Goal: Task Accomplishment & Management: Manage account settings

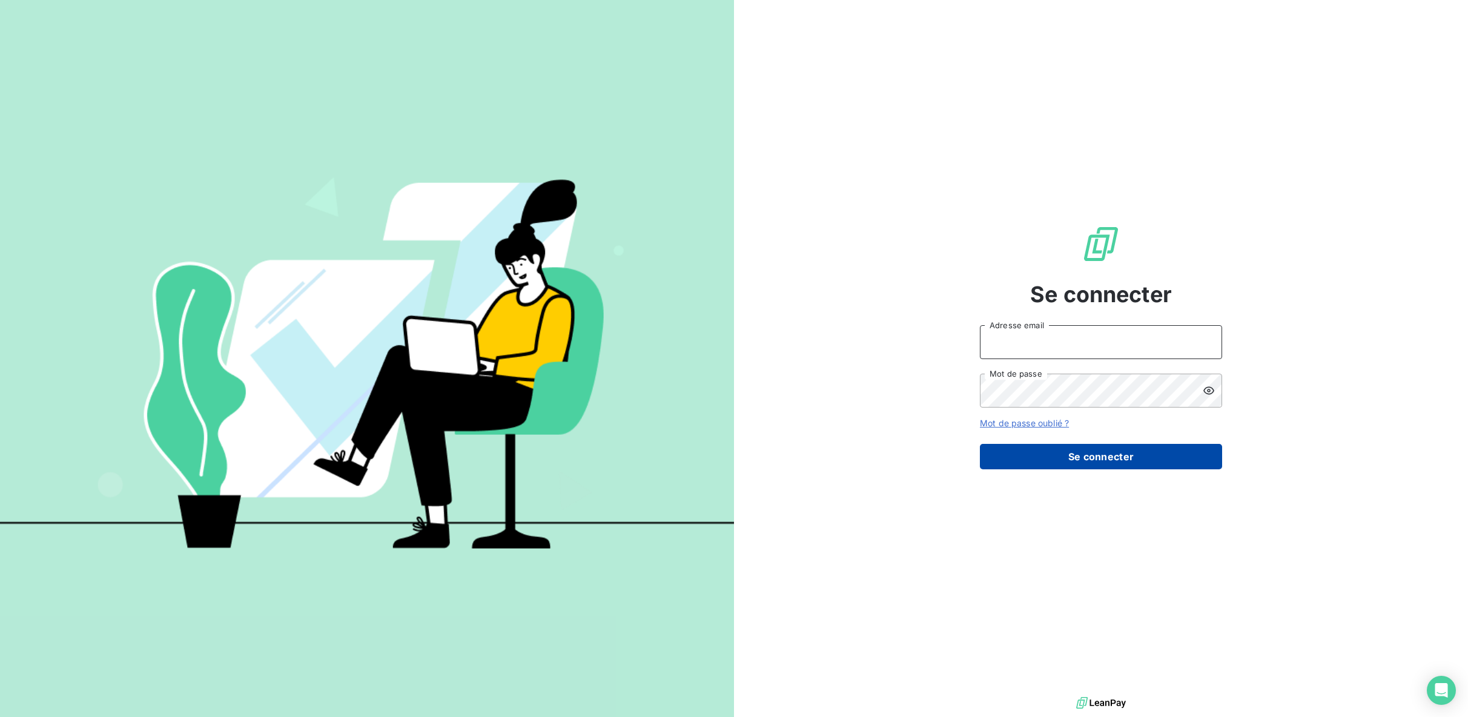
type input "[PERSON_NAME][EMAIL_ADDRESS][DOMAIN_NAME]"
click at [1072, 461] on button "Se connecter" at bounding box center [1101, 456] width 242 height 25
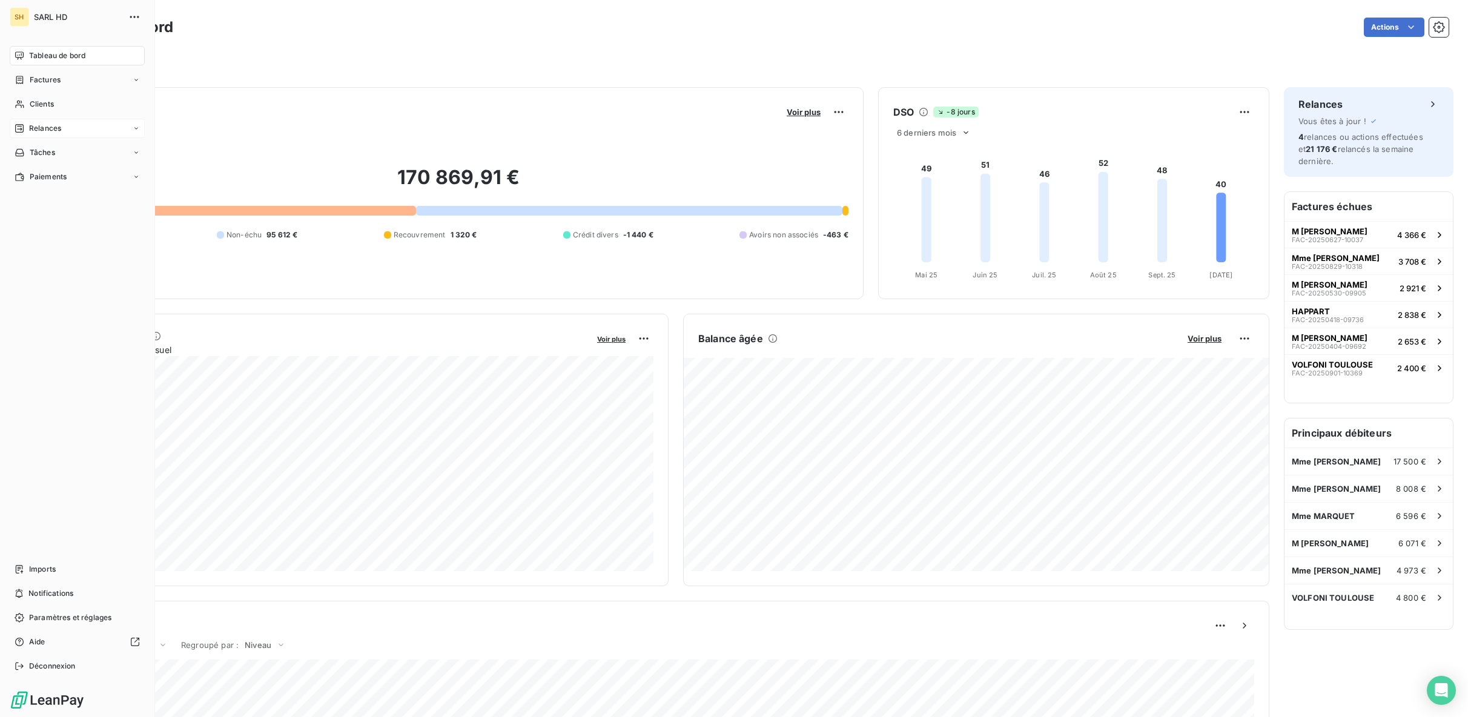
click at [59, 127] on span "Relances" at bounding box center [45, 128] width 32 height 11
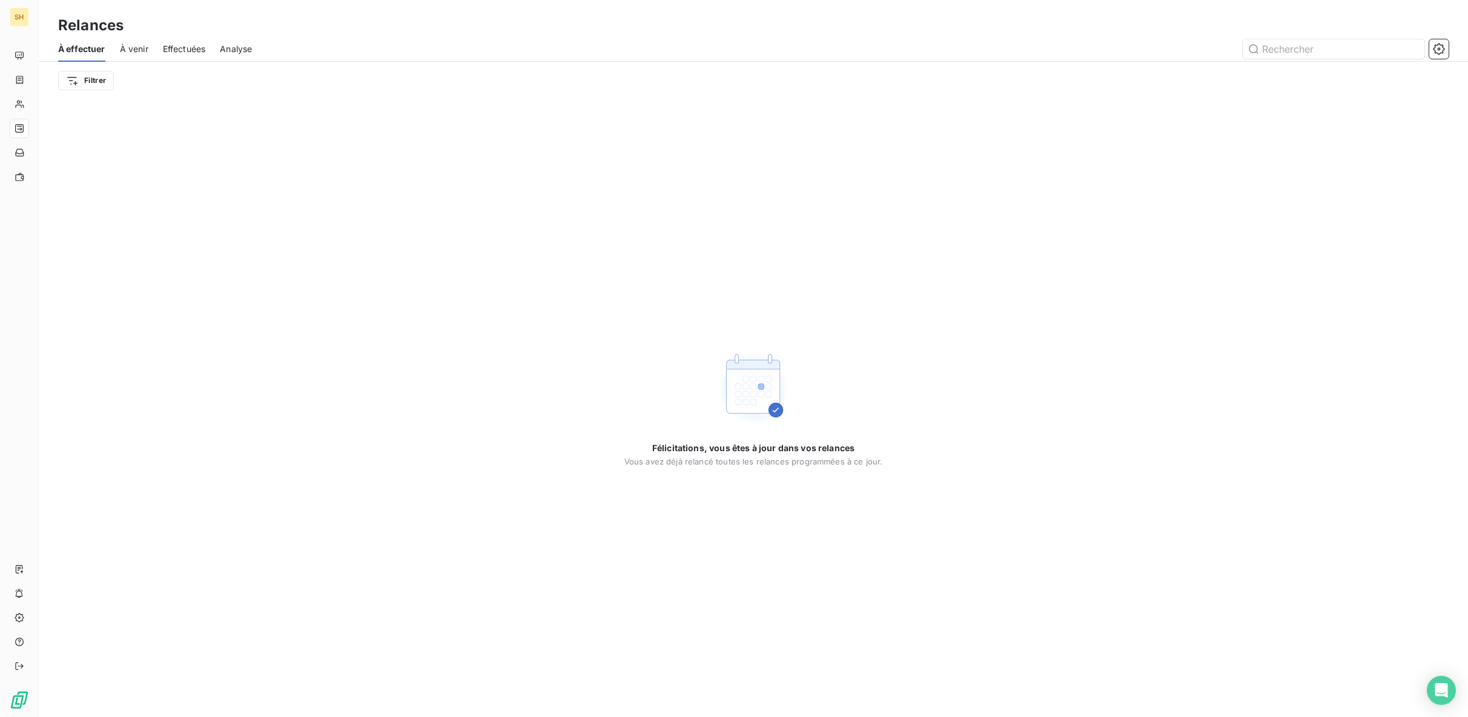
click at [125, 54] on span "À venir" at bounding box center [134, 49] width 28 height 12
